Goal: Register for event/course

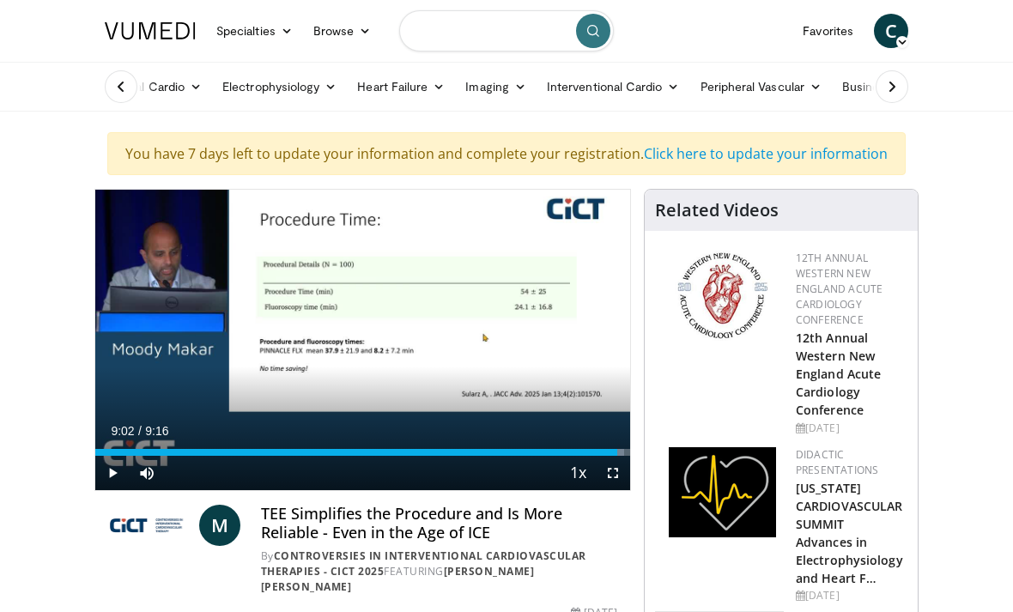
click at [512, 30] on input "Search topics, interventions" at bounding box center [506, 30] width 215 height 41
click at [510, 94] on link "Imaging" at bounding box center [496, 87] width 82 height 34
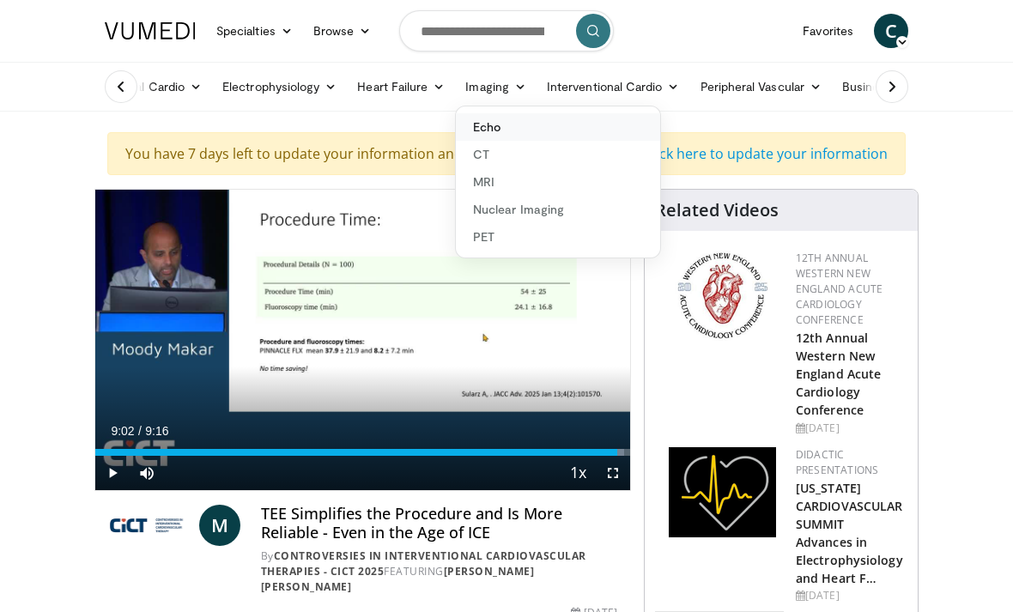
click at [543, 131] on link "Echo" at bounding box center [558, 126] width 204 height 27
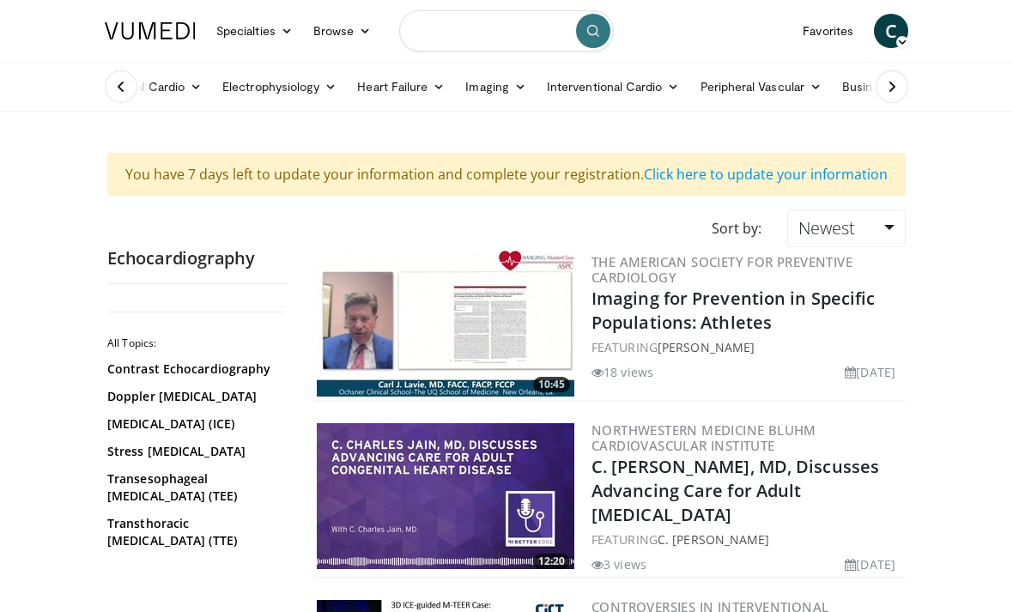
click at [511, 38] on input "Search topics, interventions" at bounding box center [506, 30] width 215 height 41
type input "**********"
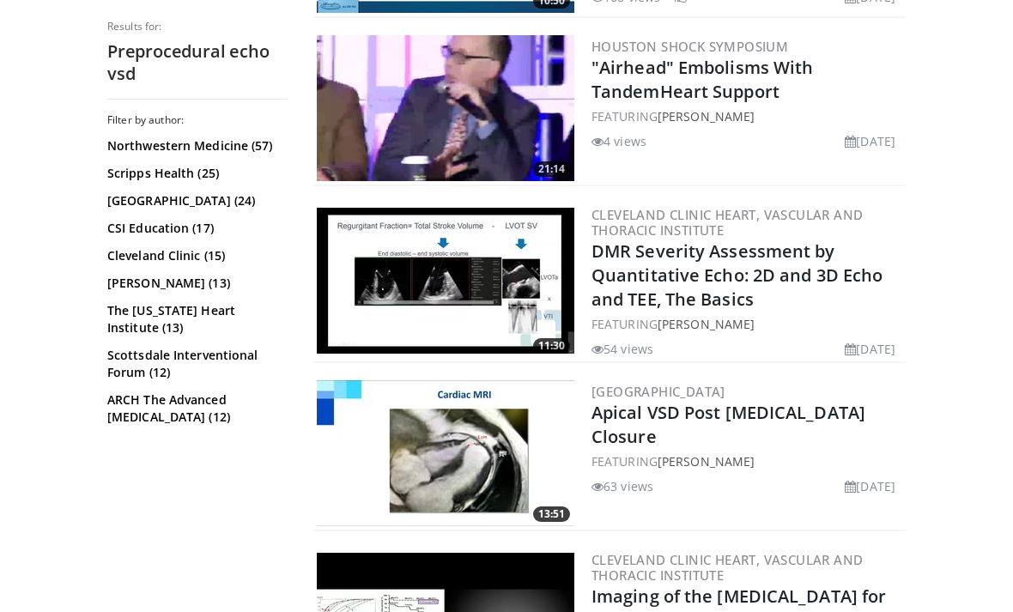
scroll to position [1573, 0]
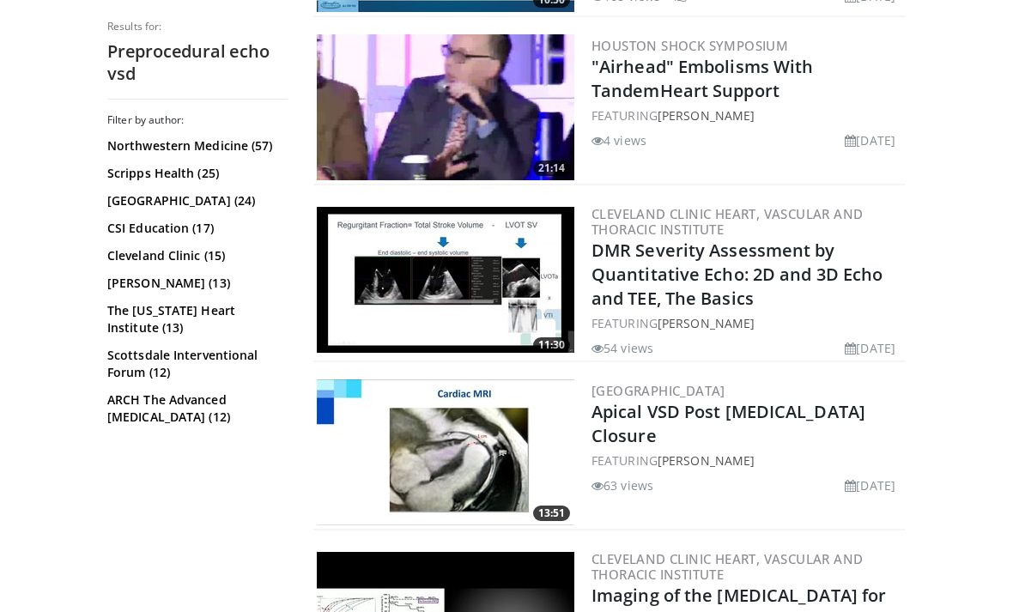
click at [583, 288] on div "11:30 Cleveland Clinic Heart, Vascular and Thoracic Institute DMR Severity Asse…" at bounding box center [609, 281] width 593 height 163
click at [563, 279] on img at bounding box center [446, 281] width 258 height 146
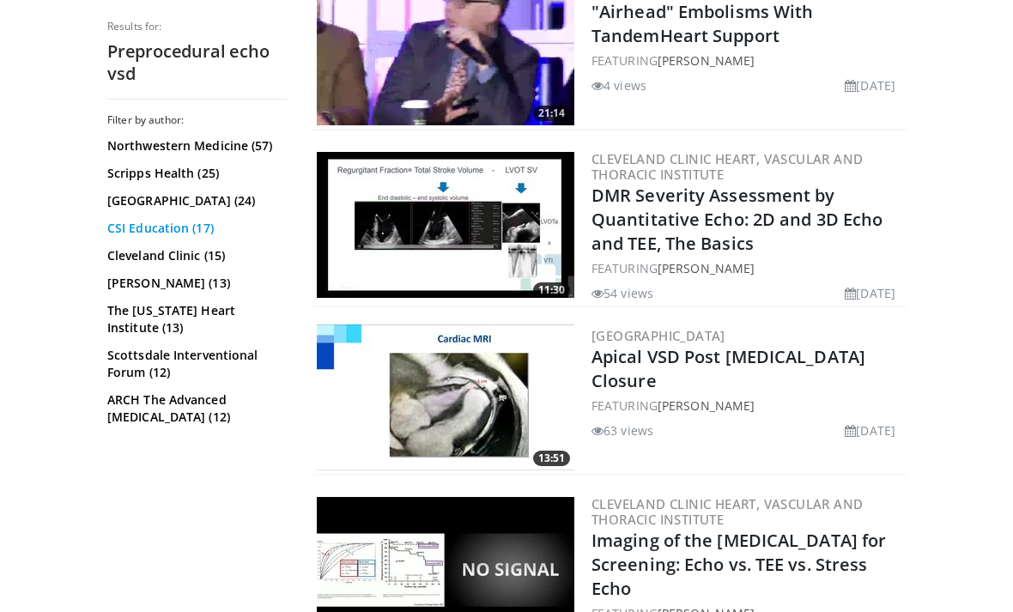
click at [142, 237] on link "CSI Education (17)" at bounding box center [195, 228] width 176 height 17
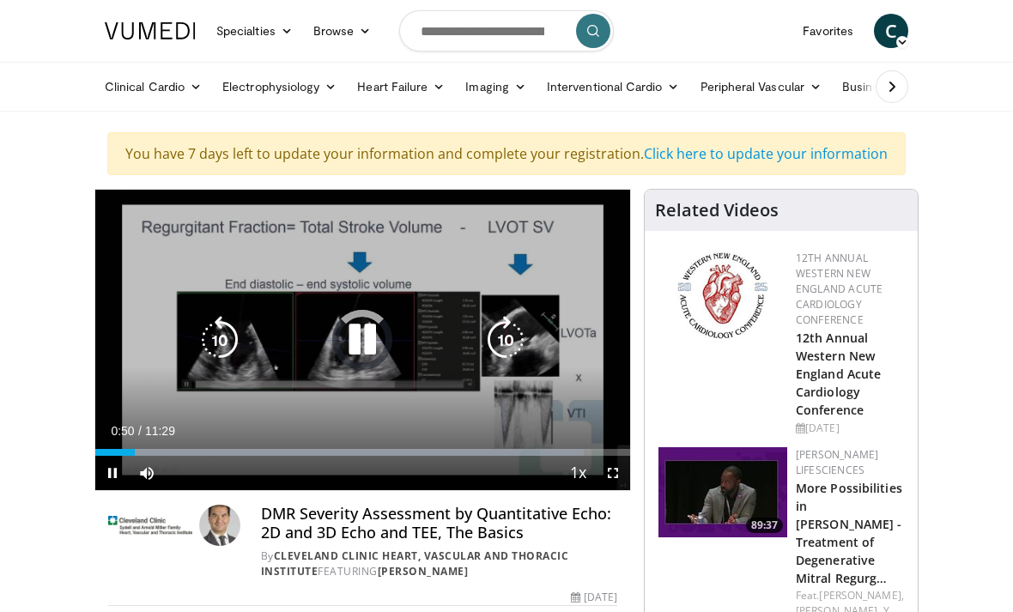
click at [108, 441] on div "Loaded : 91.41%" at bounding box center [362, 448] width 535 height 16
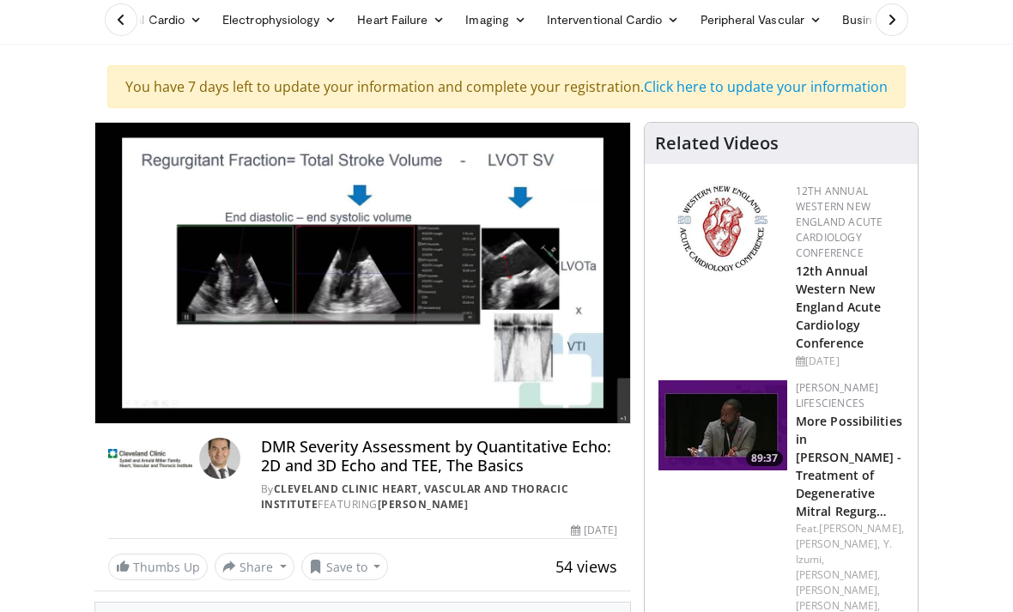
scroll to position [40, 0]
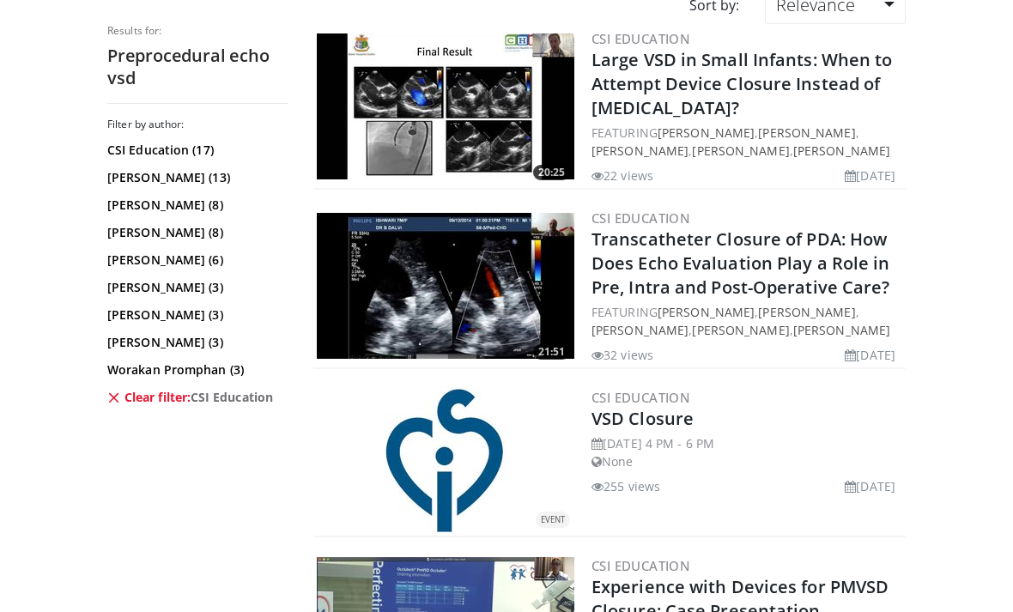
scroll to position [233, 0]
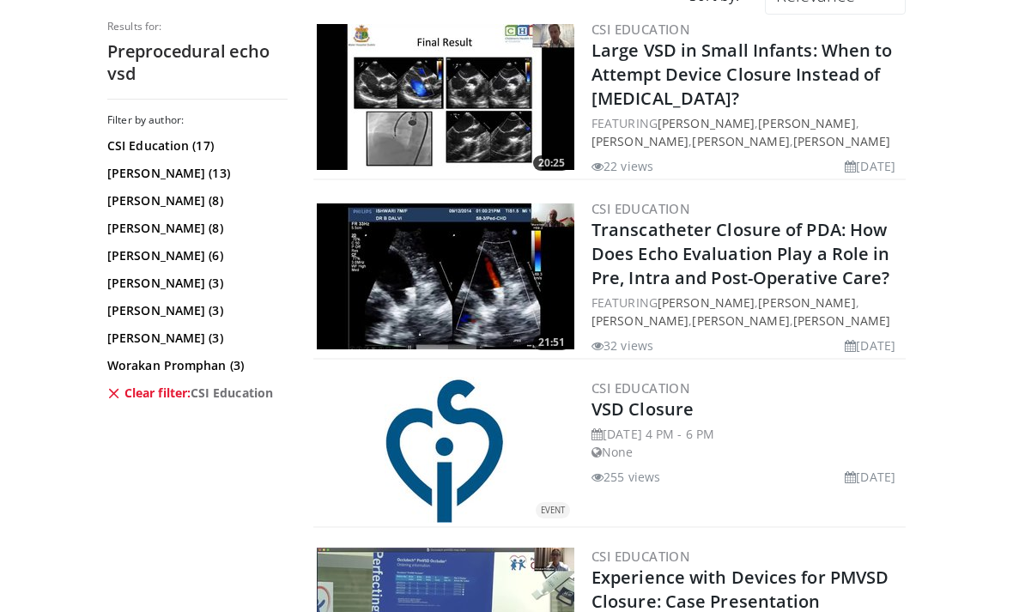
click at [409, 494] on img at bounding box center [446, 450] width 122 height 146
click at [454, 418] on img at bounding box center [446, 450] width 122 height 146
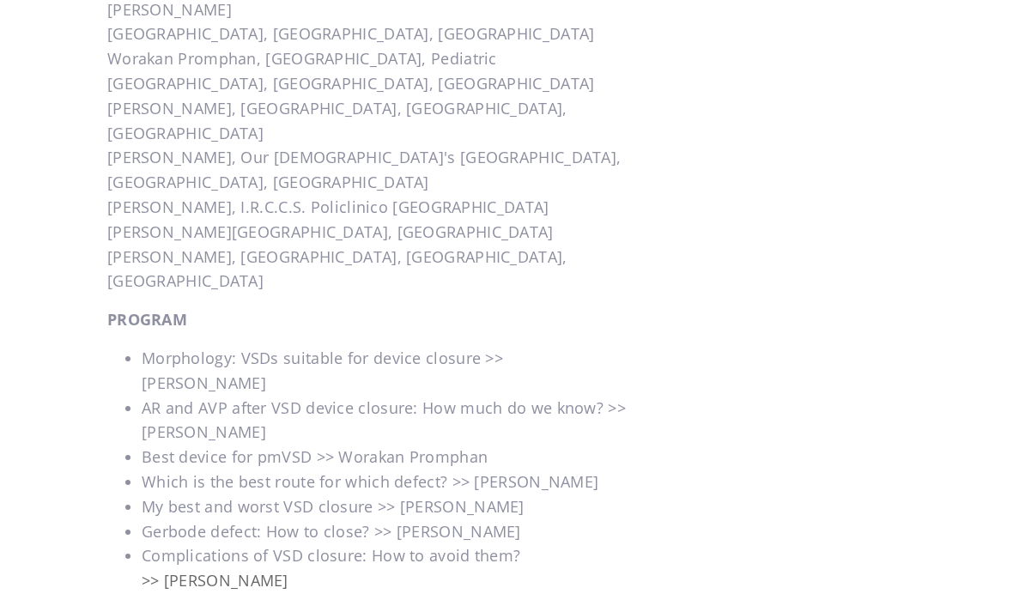
scroll to position [1225, 0]
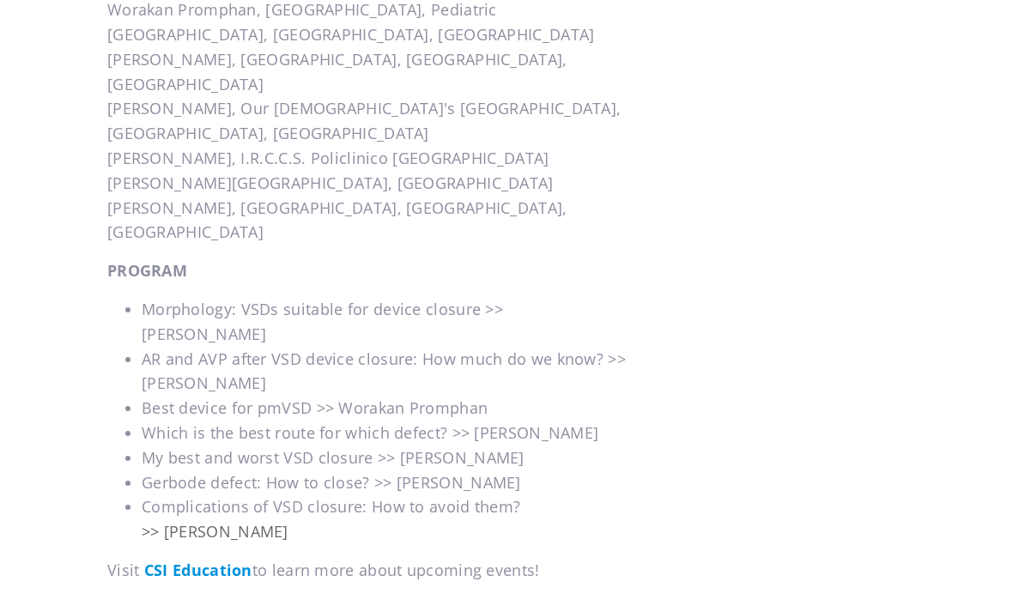
click at [136, 297] on ul "Morphology: VSDs suitable for device closure >> Karen McCarthy AR and AVP after…" at bounding box center [369, 420] width 524 height 247
